Goal: Communication & Community: Answer question/provide support

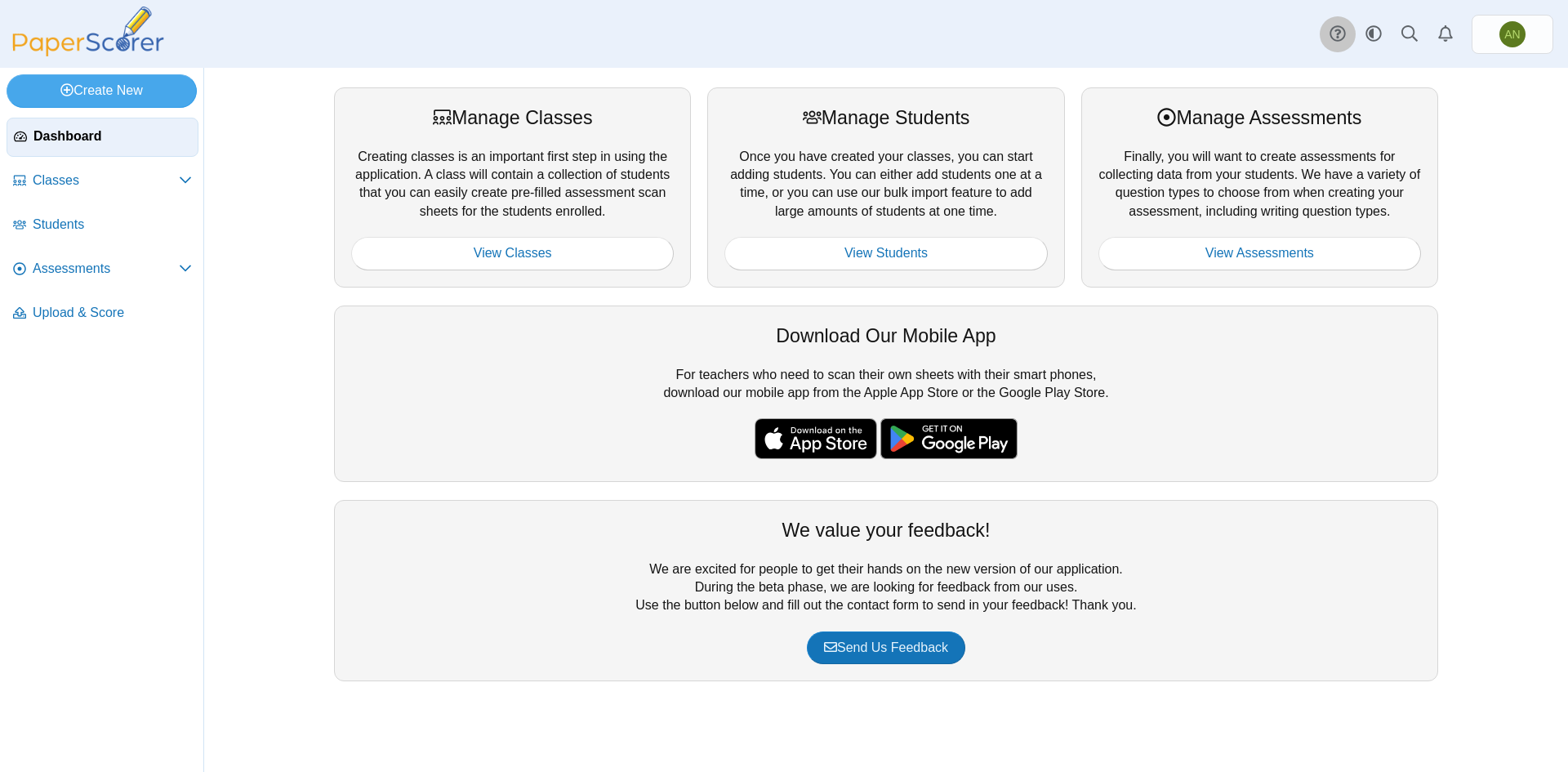
click at [1322, 36] on link at bounding box center [1337, 34] width 36 height 36
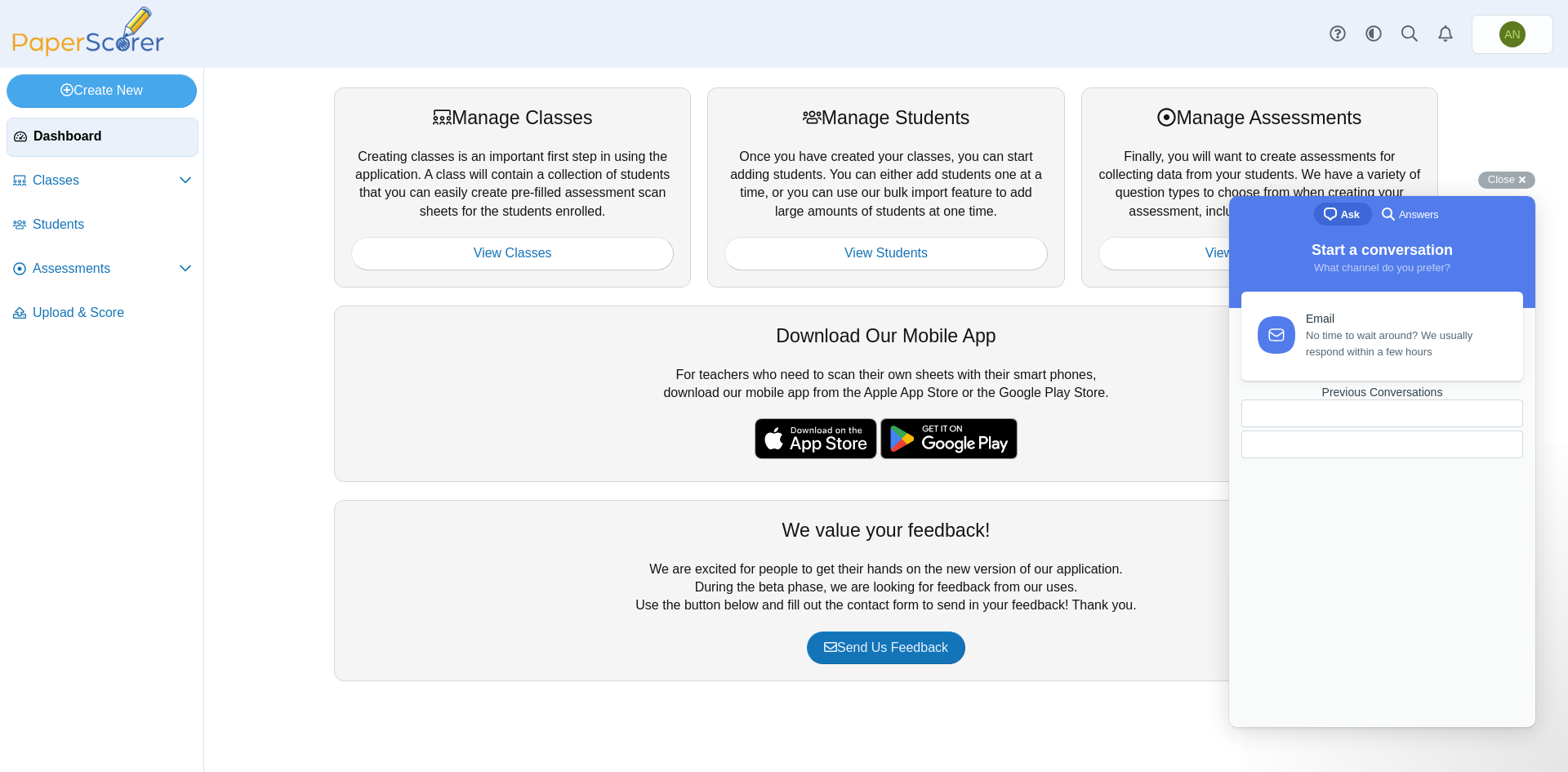
click at [1391, 399] on div "Previous Conversations" at bounding box center [1382, 392] width 282 height 14
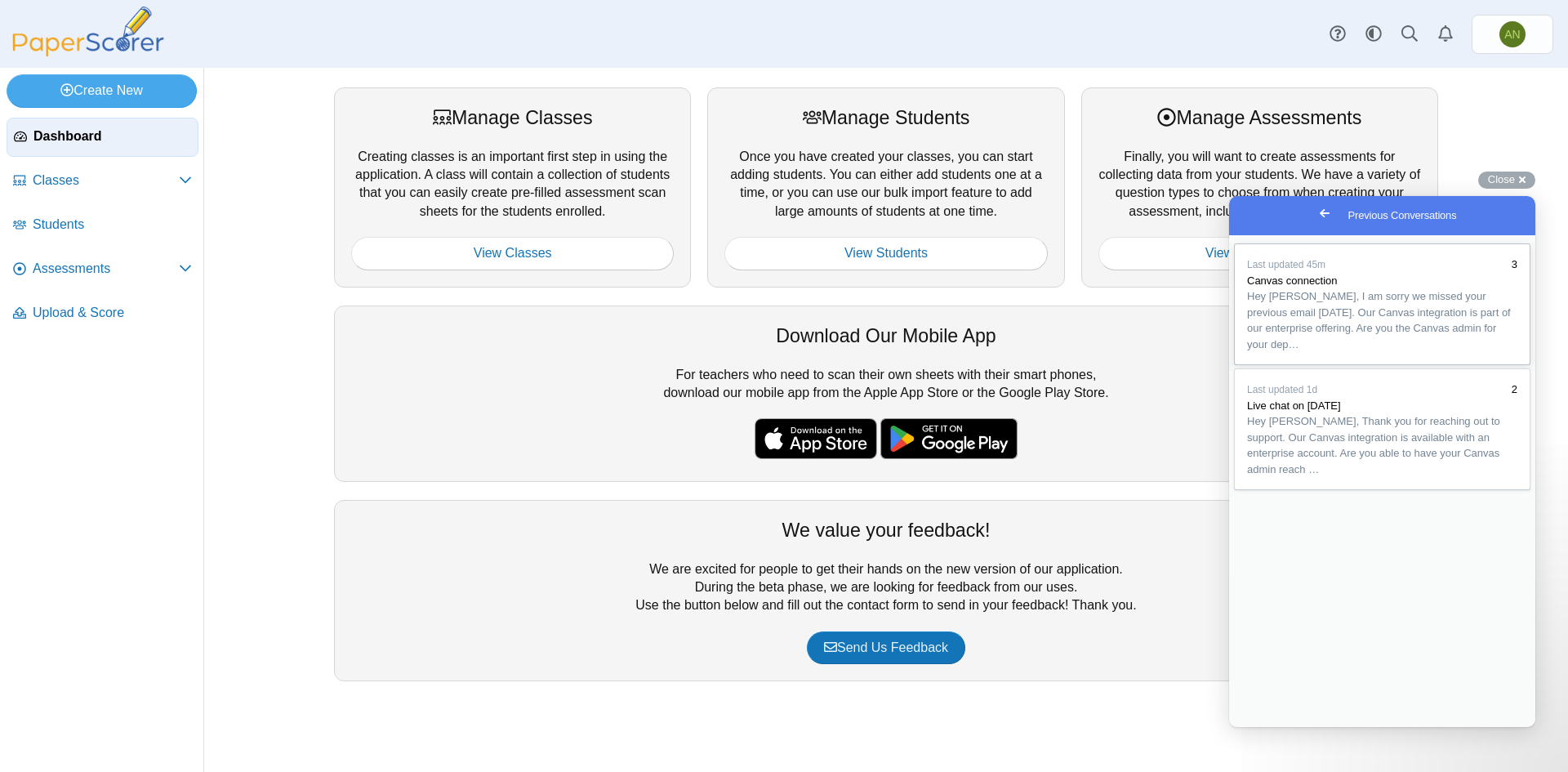
click at [1312, 287] on span "Canvas connection" at bounding box center [1293, 280] width 91 height 12
paste textarea "**********"
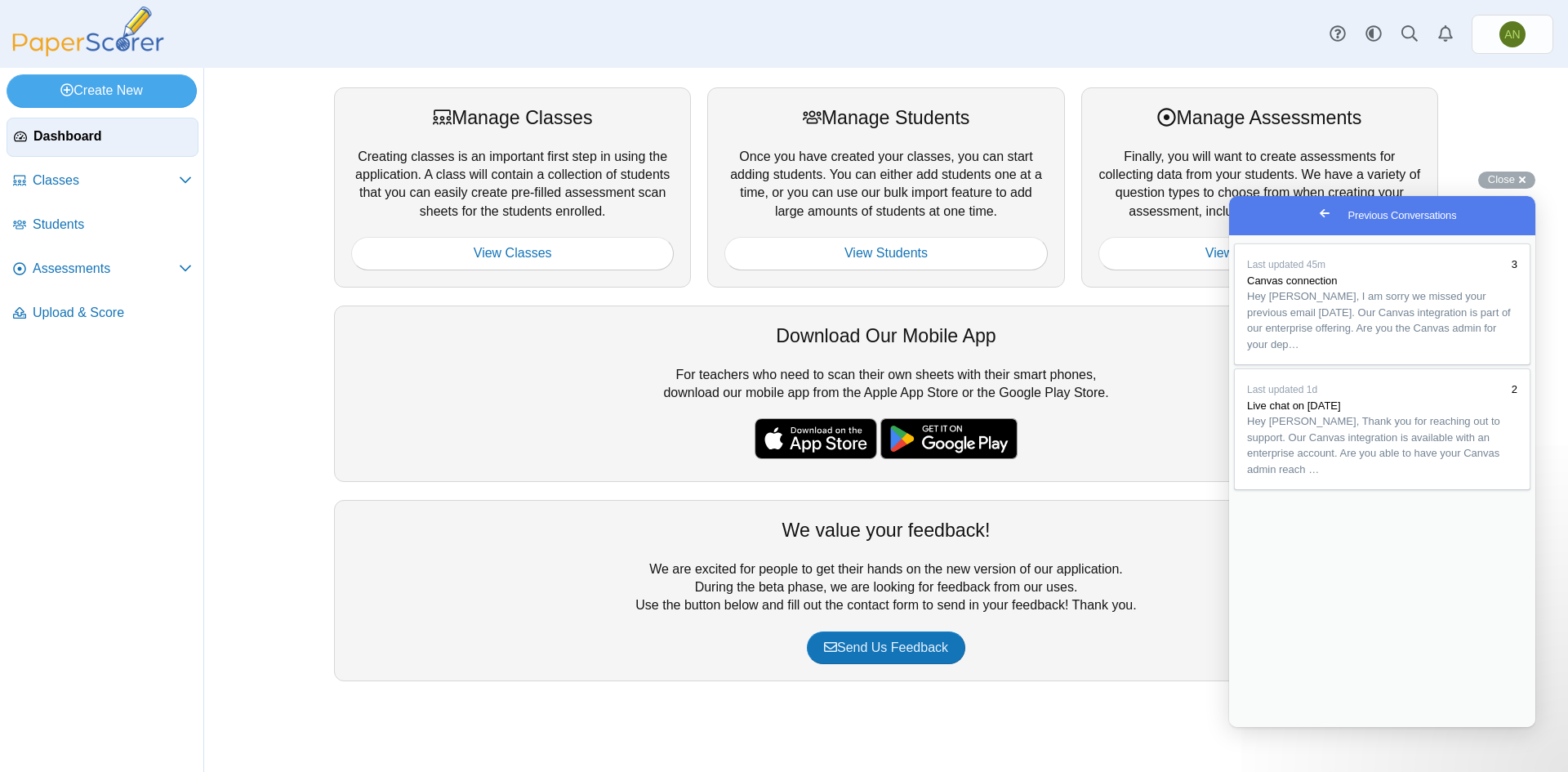
scroll to position [82, 0]
drag, startPoint x: 1446, startPoint y: 609, endPoint x: 2781, endPoint y: 854, distance: 1357.3
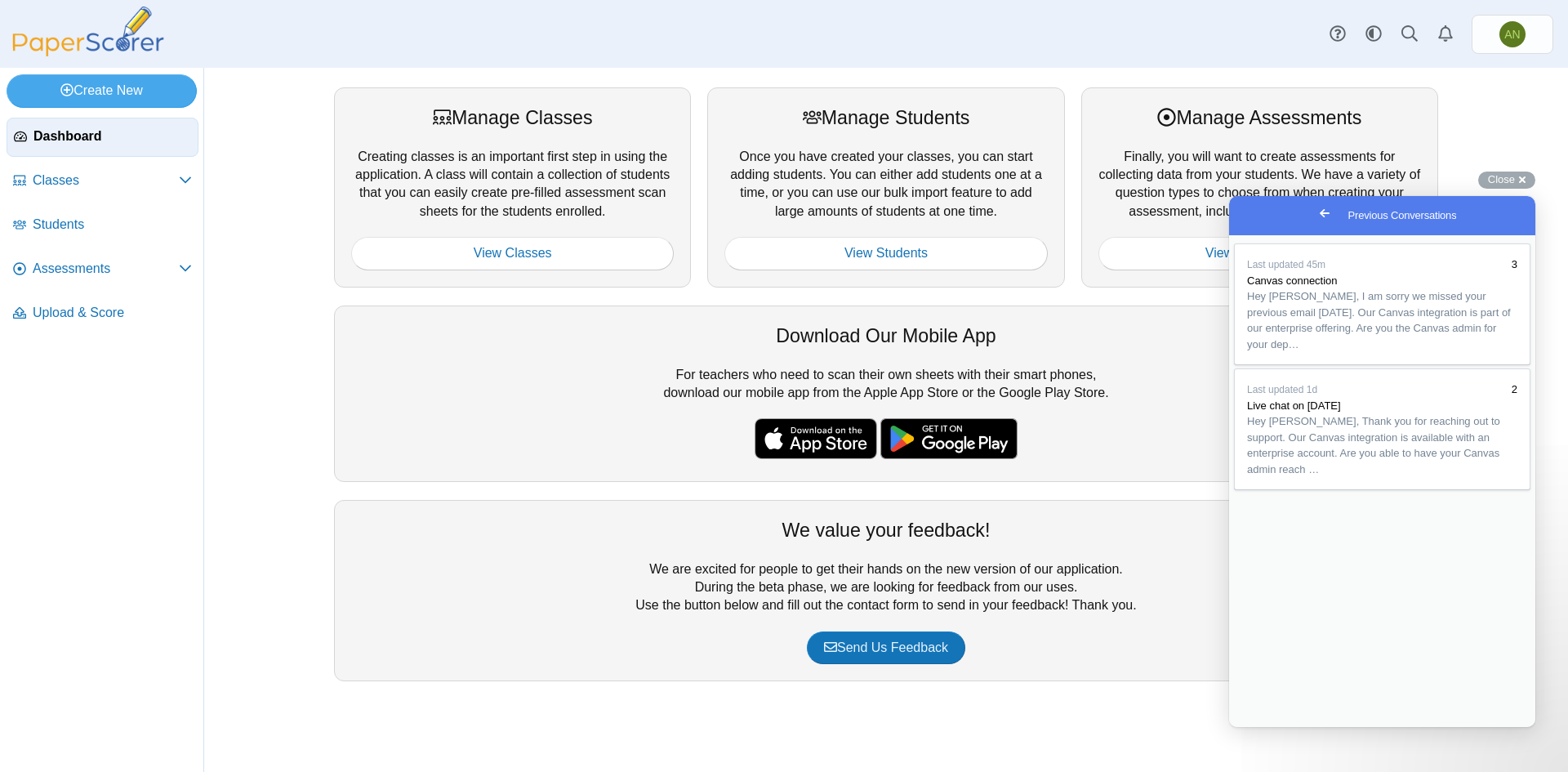
scroll to position [150, 0]
drag, startPoint x: 1274, startPoint y: 624, endPoint x: 1299, endPoint y: 567, distance: 62.2
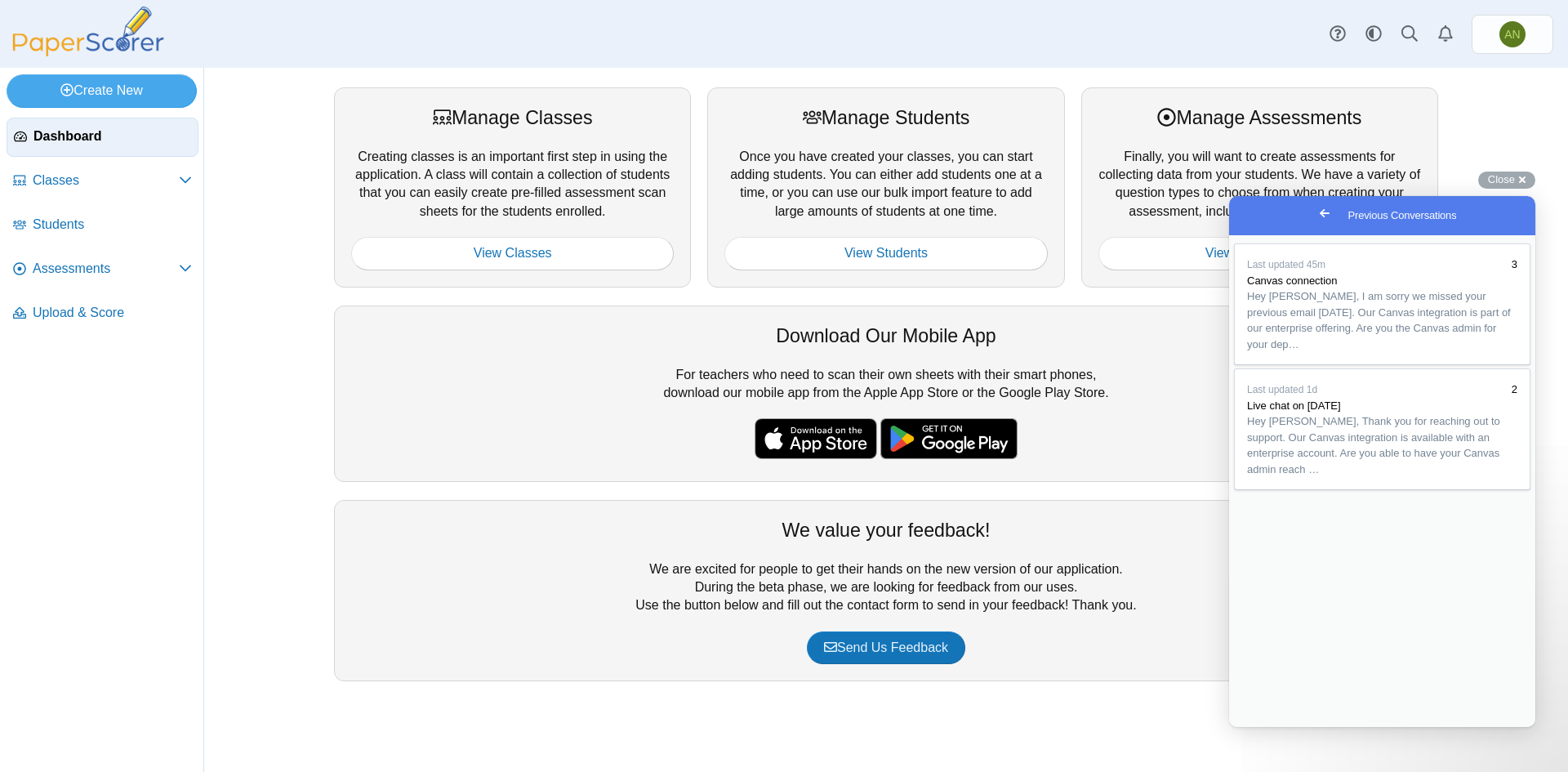
scroll to position [199, 0]
drag, startPoint x: 1333, startPoint y: 563, endPoint x: 1482, endPoint y: 580, distance: 150.0
drag, startPoint x: 1263, startPoint y: 565, endPoint x: 1368, endPoint y: 597, distance: 109.8
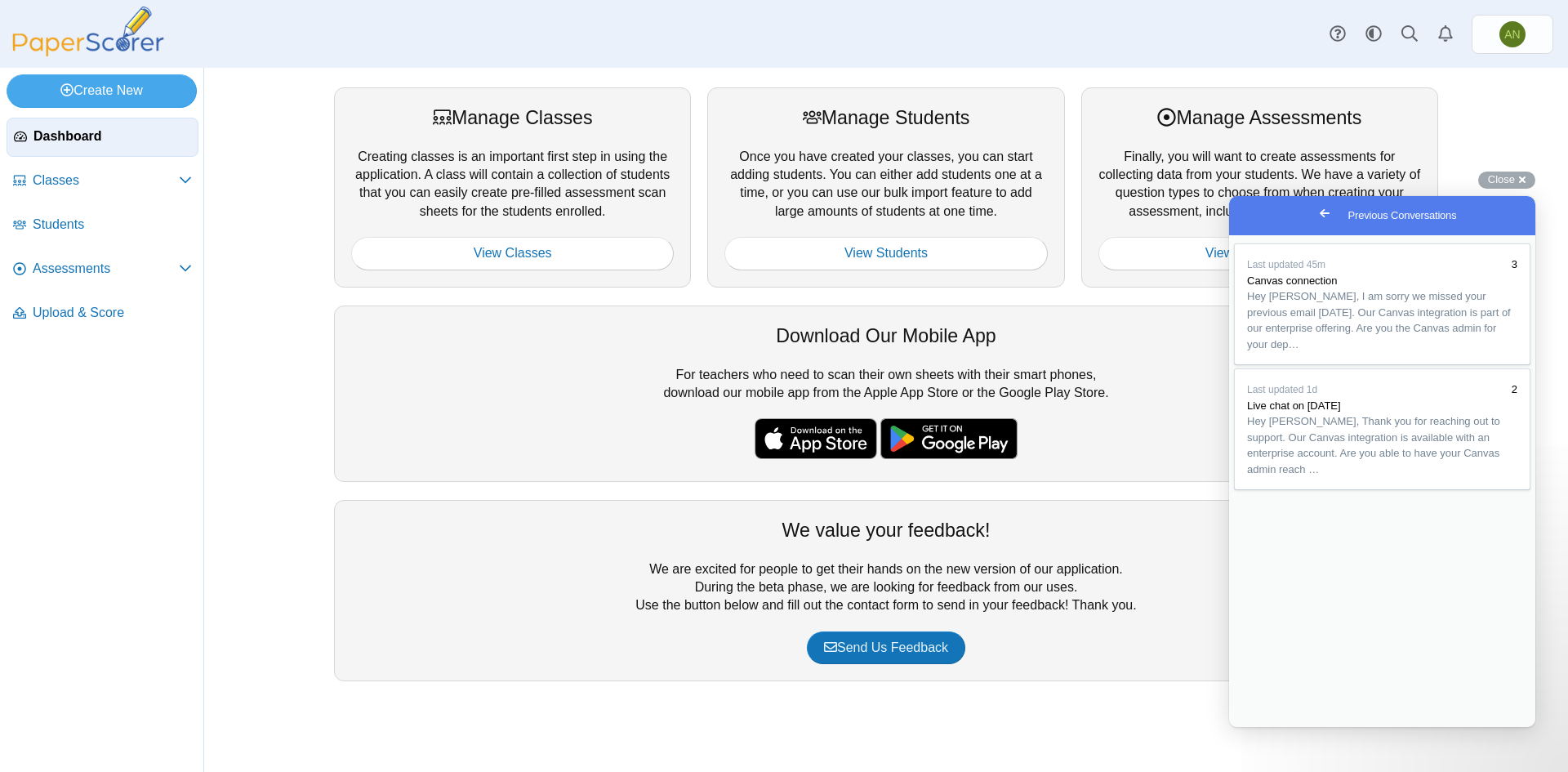
drag, startPoint x: 1391, startPoint y: 564, endPoint x: 1452, endPoint y: 585, distance: 64.5
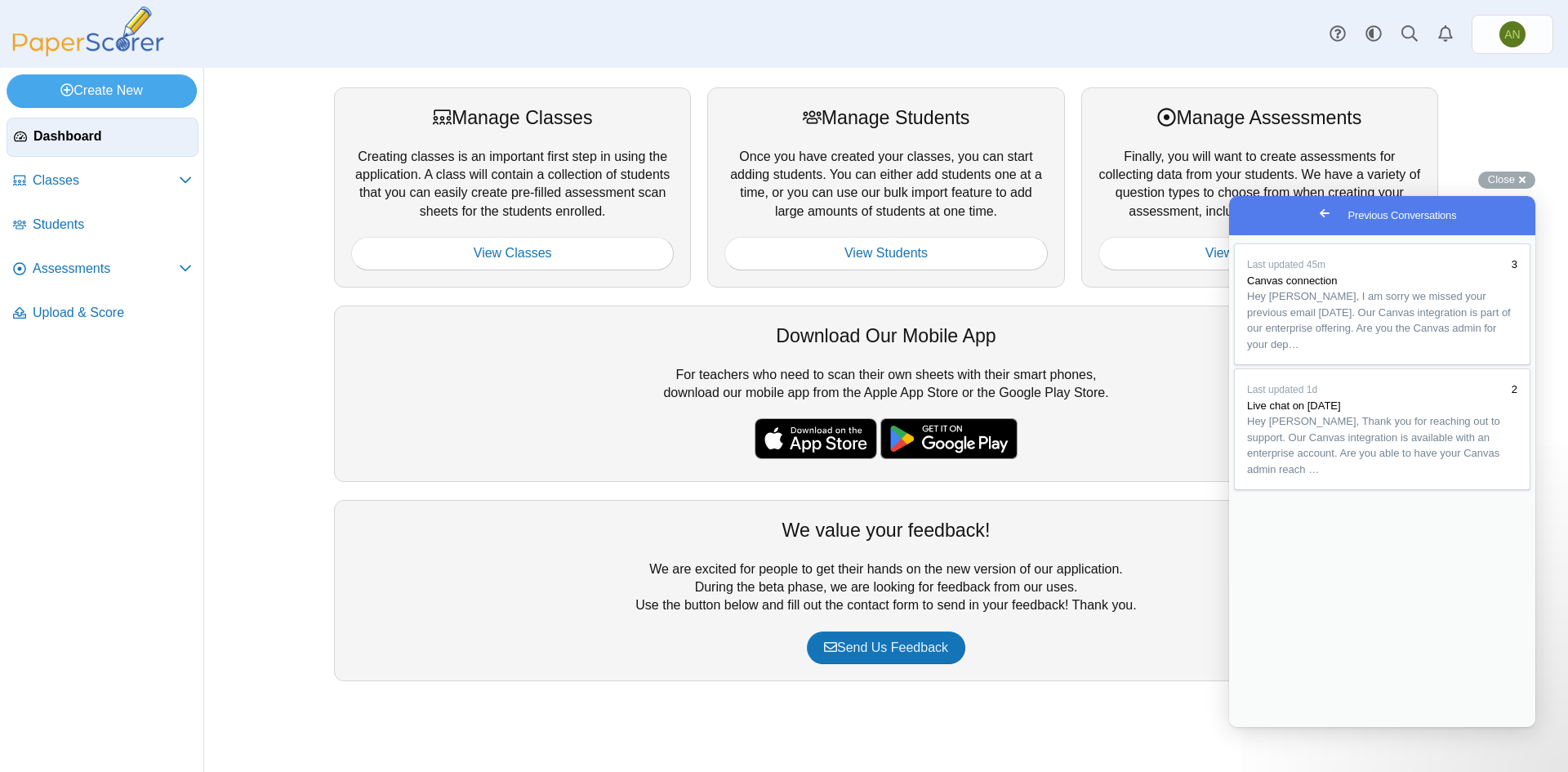
type textarea "**********"
click at [1502, 179] on span "Close" at bounding box center [1501, 179] width 27 height 12
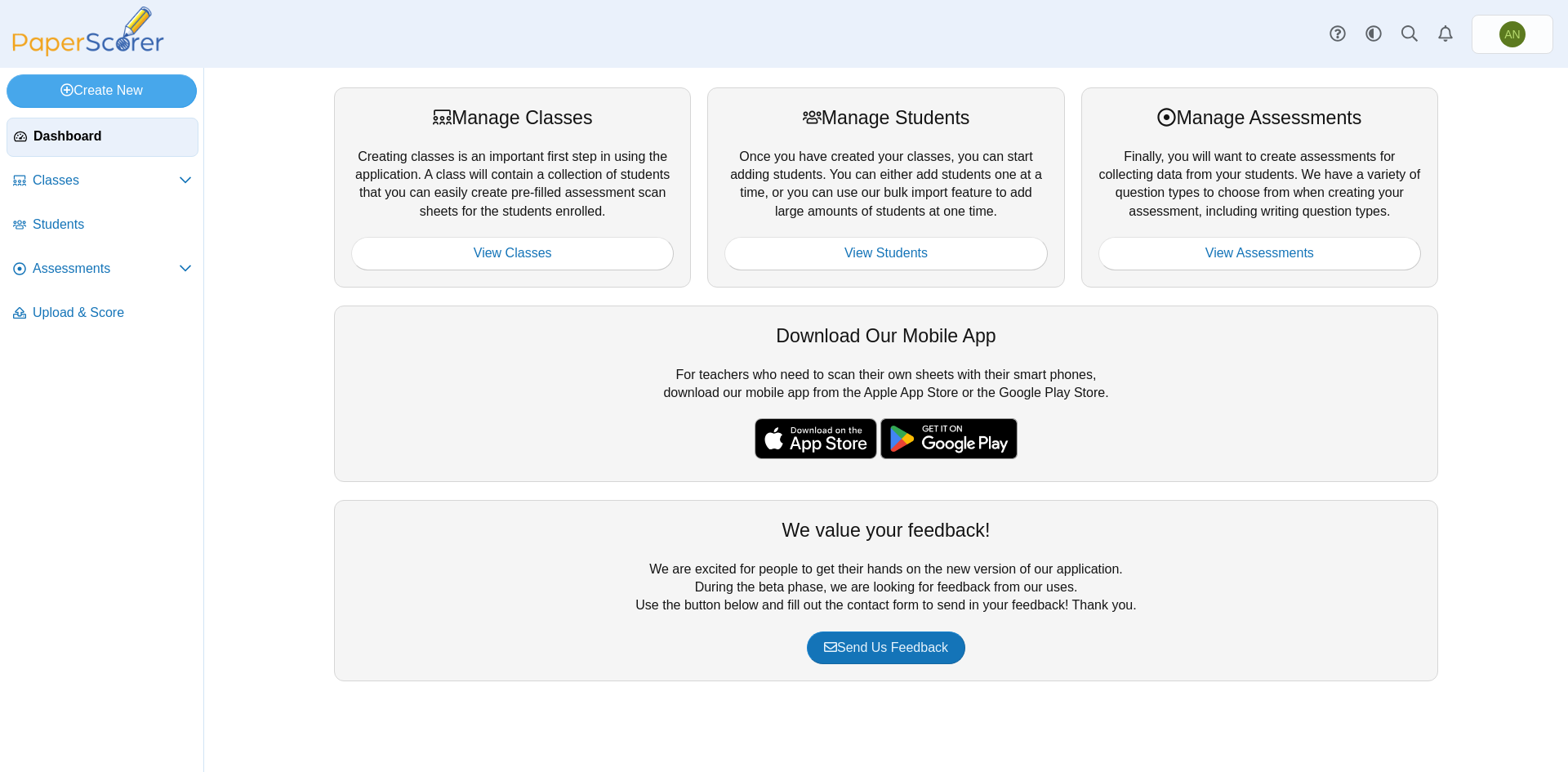
click at [98, 38] on img at bounding box center [88, 31] width 164 height 50
